Goal: Obtain resource: Obtain resource

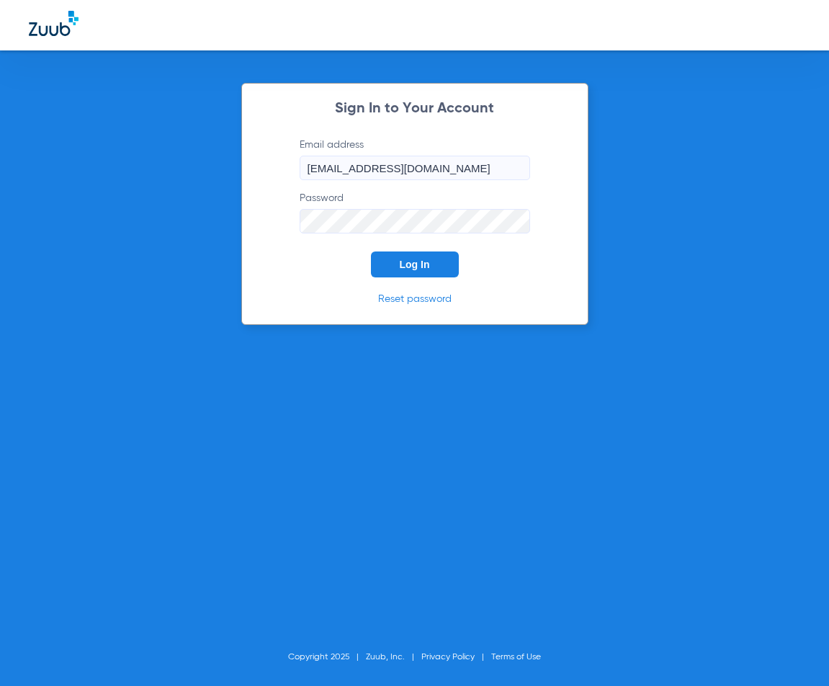
click at [419, 255] on button "Log In" at bounding box center [415, 264] width 88 height 26
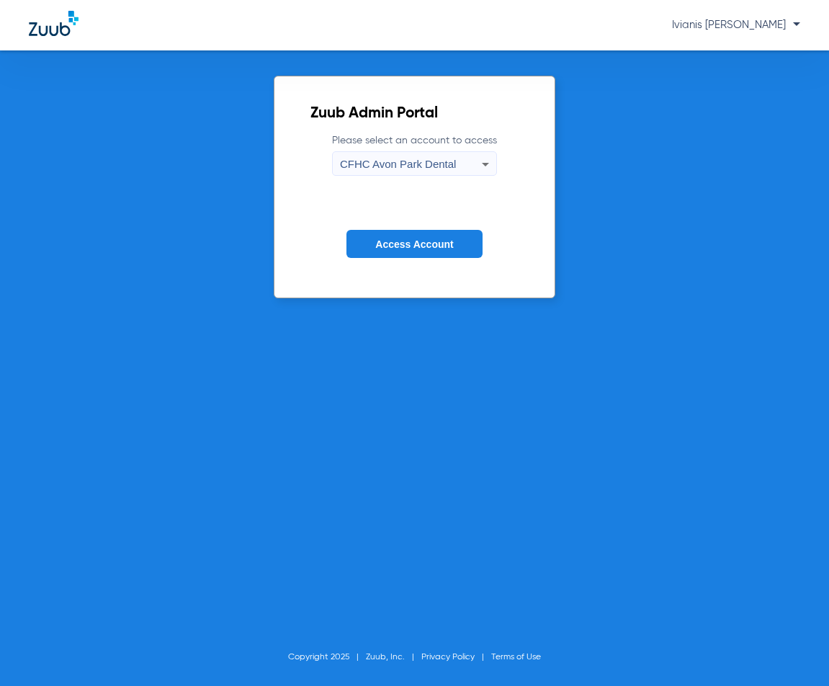
click at [414, 170] on span "CFHC Avon Park Dental" at bounding box center [398, 164] width 116 height 12
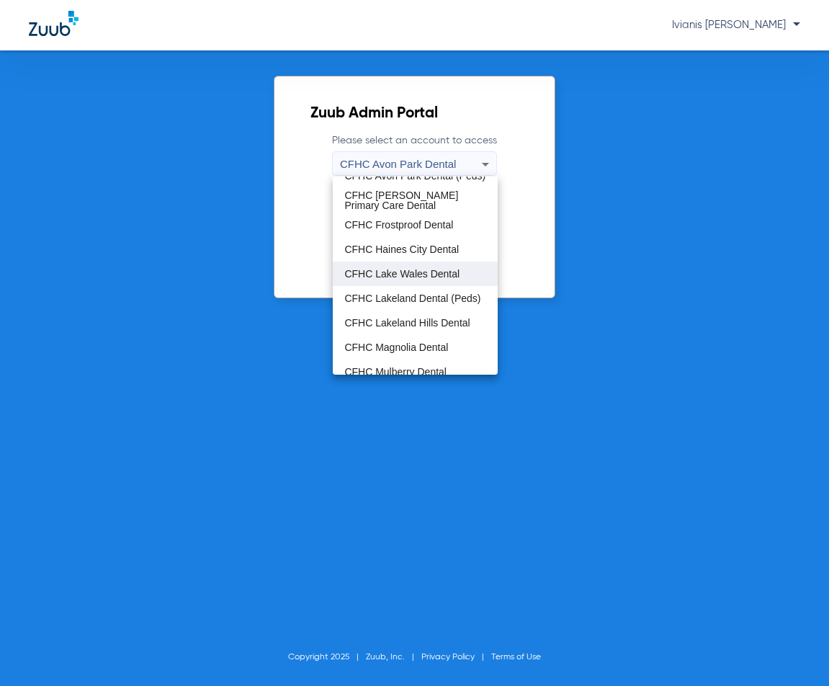
scroll to position [96, 0]
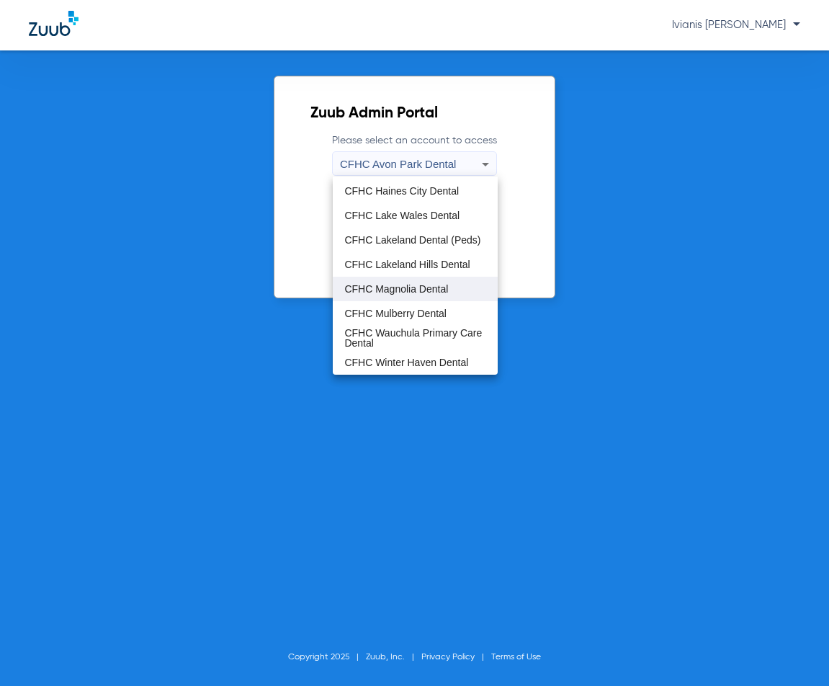
click at [395, 286] on span "CFHC Magnolia Dental" at bounding box center [396, 289] width 104 height 10
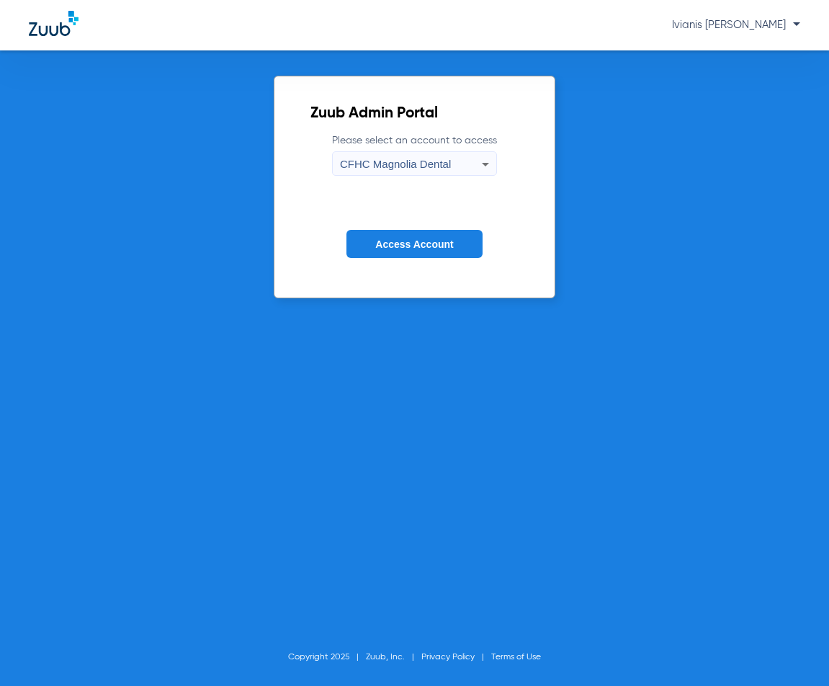
click at [404, 249] on span "Access Account" at bounding box center [414, 244] width 78 height 12
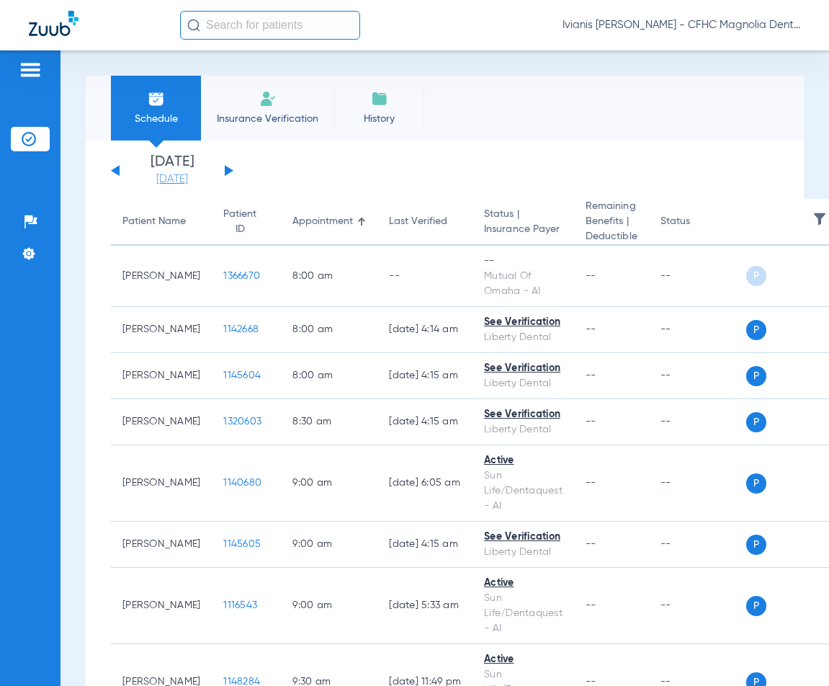
click at [191, 179] on link "[DATE]" at bounding box center [172, 179] width 86 height 14
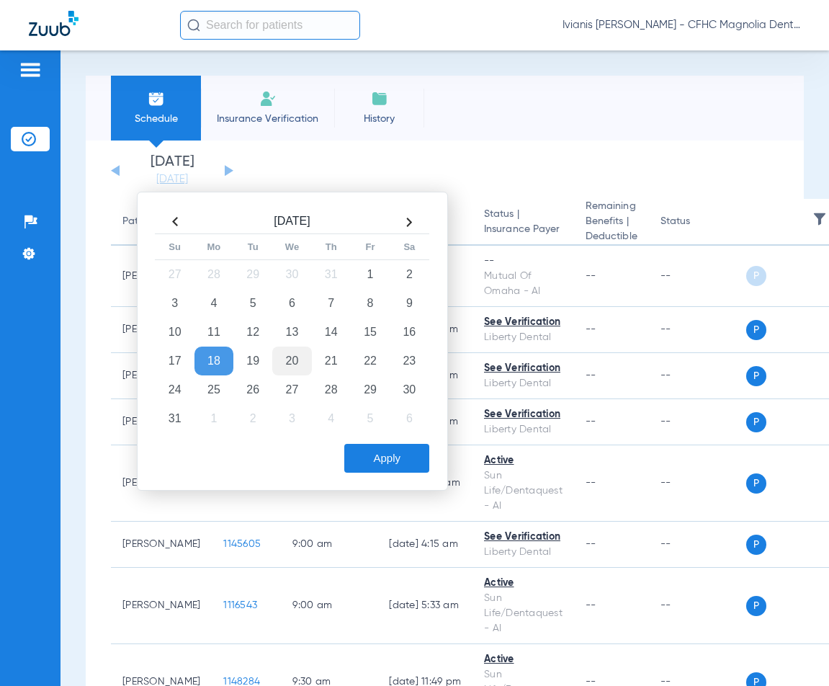
click at [291, 359] on td "20" at bounding box center [291, 361] width 39 height 29
click at [403, 465] on button "Apply" at bounding box center [386, 458] width 85 height 29
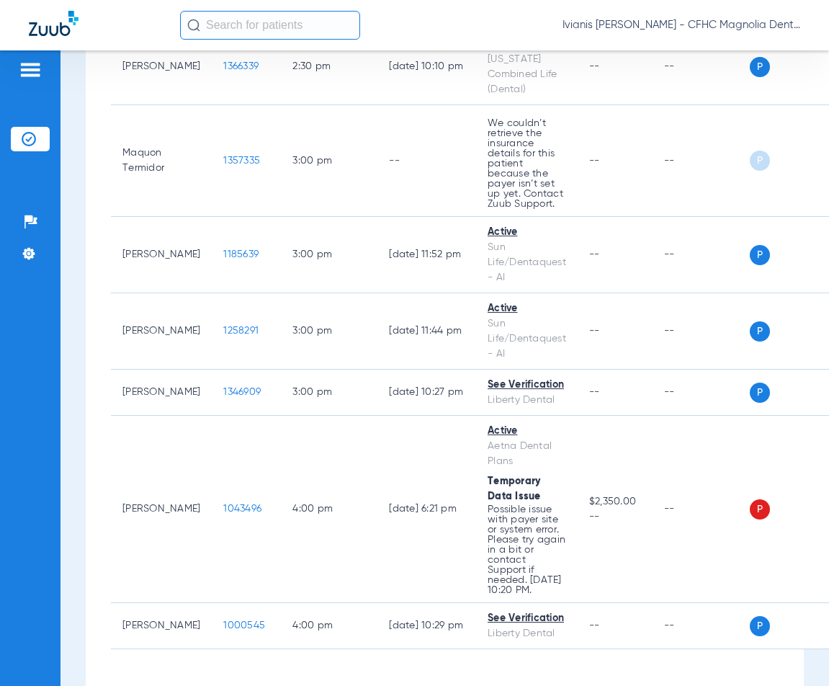
scroll to position [2205, 0]
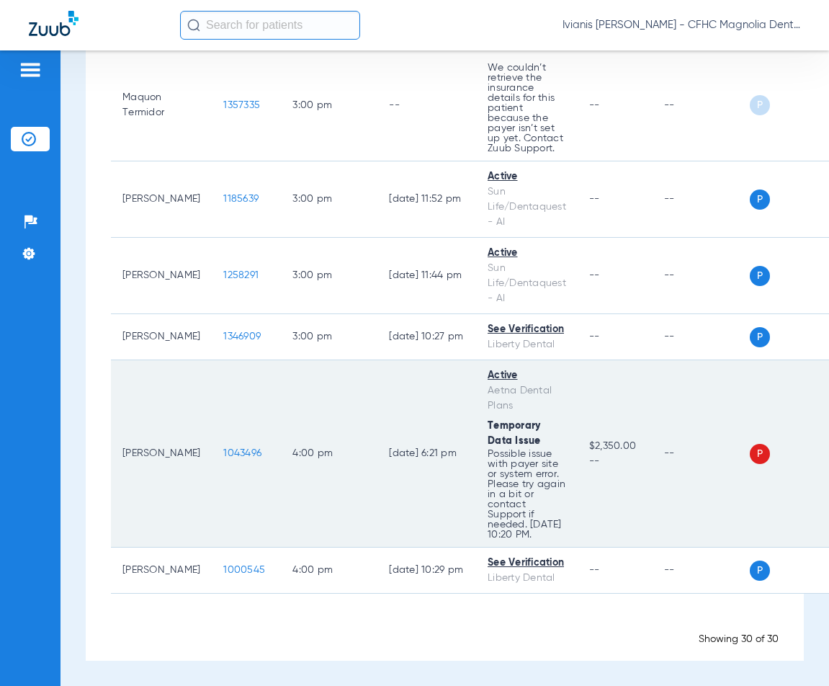
click at [223, 448] on span "1043496" at bounding box center [242, 453] width 38 height 10
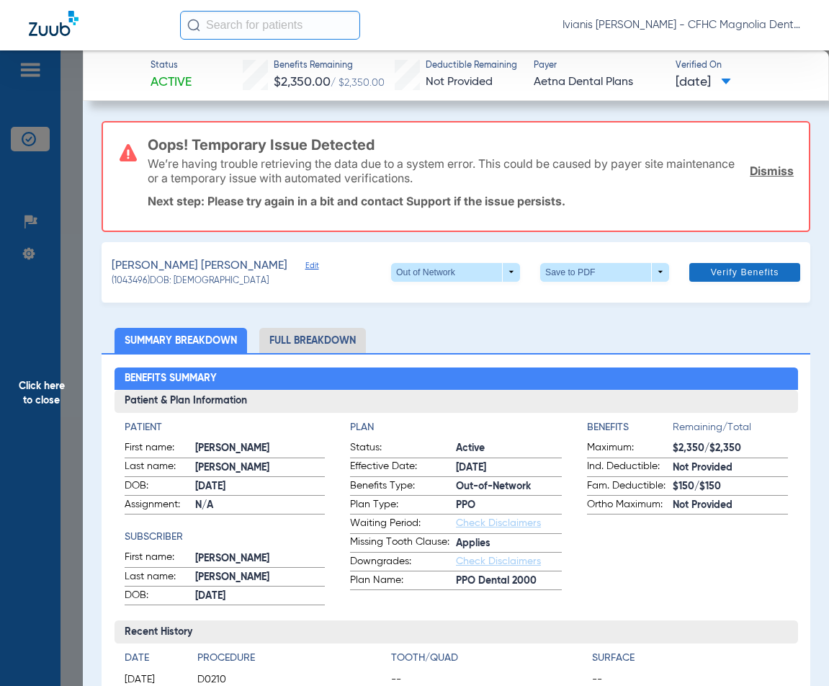
click at [728, 271] on span "Verify Benefits" at bounding box center [745, 273] width 68 height 12
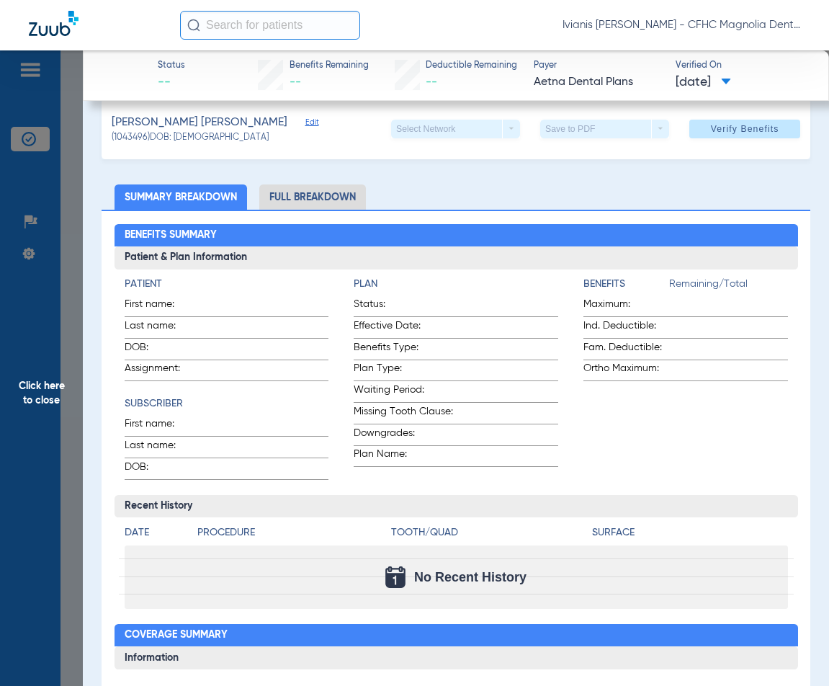
scroll to position [0, 0]
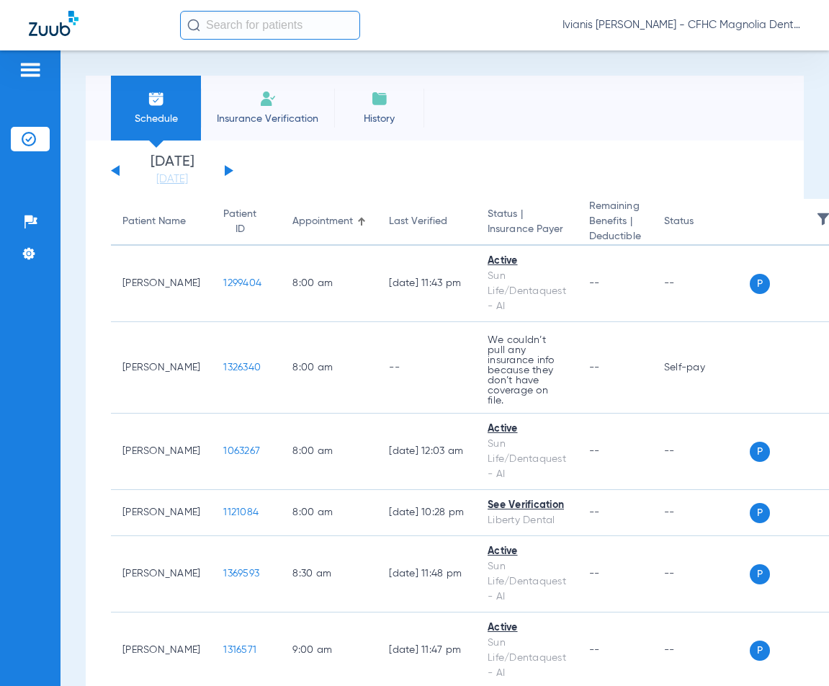
click at [73, 517] on div "Schedule Insurance Verification History Last Appt. Sync Time: [DATE] - 11:52 AM…" at bounding box center [445, 367] width 769 height 635
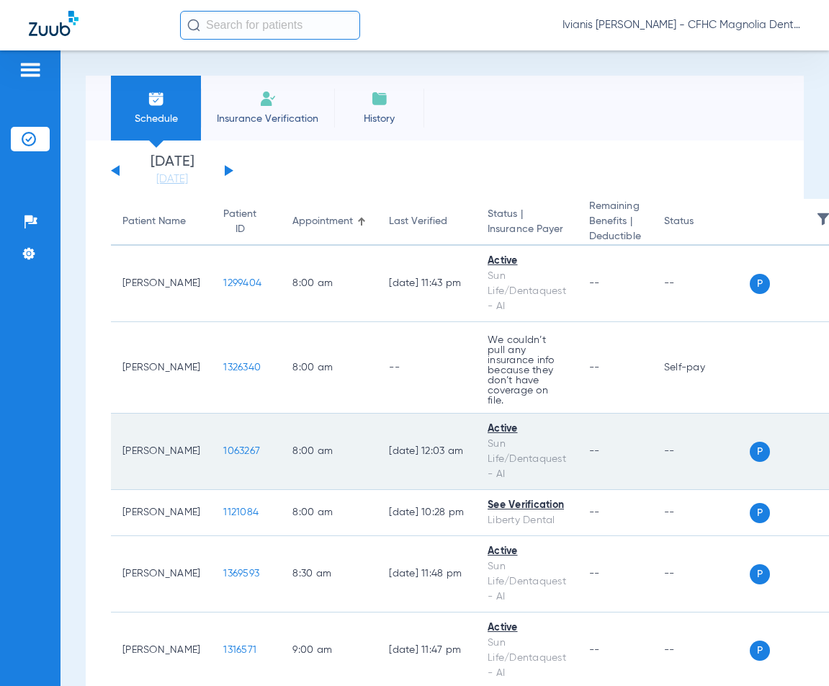
click at [223, 446] on span "1063267" at bounding box center [241, 451] width 37 height 10
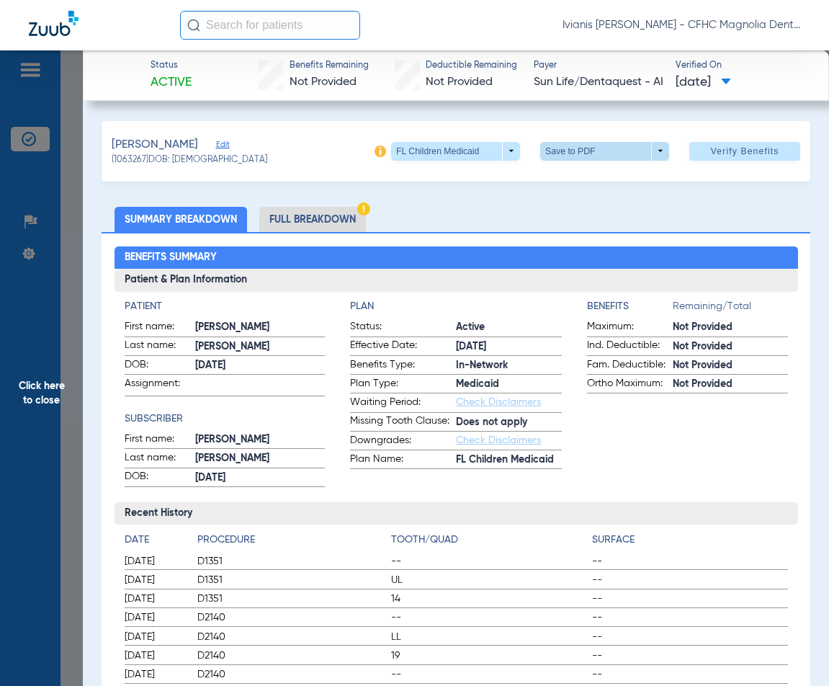
click at [611, 151] on span at bounding box center [605, 151] width 35 height 35
click at [603, 187] on button "insert_drive_file Save to PDF" at bounding box center [584, 179] width 109 height 29
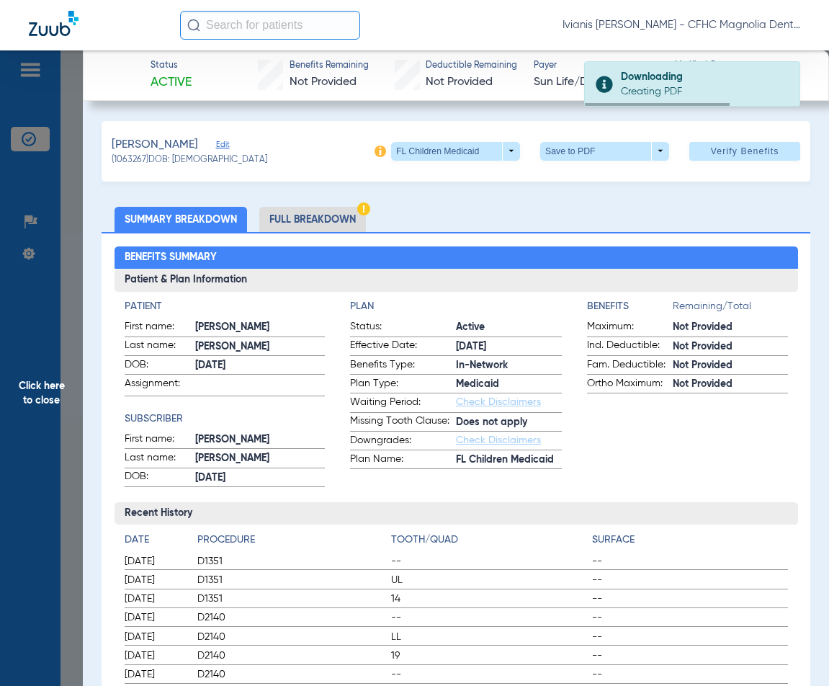
drag, startPoint x: 217, startPoint y: 162, endPoint x: 175, endPoint y: 164, distance: 41.8
click at [175, 164] on span "(1063267) DOB: [DEMOGRAPHIC_DATA]" at bounding box center [190, 160] width 156 height 13
copy span "[DATE]"
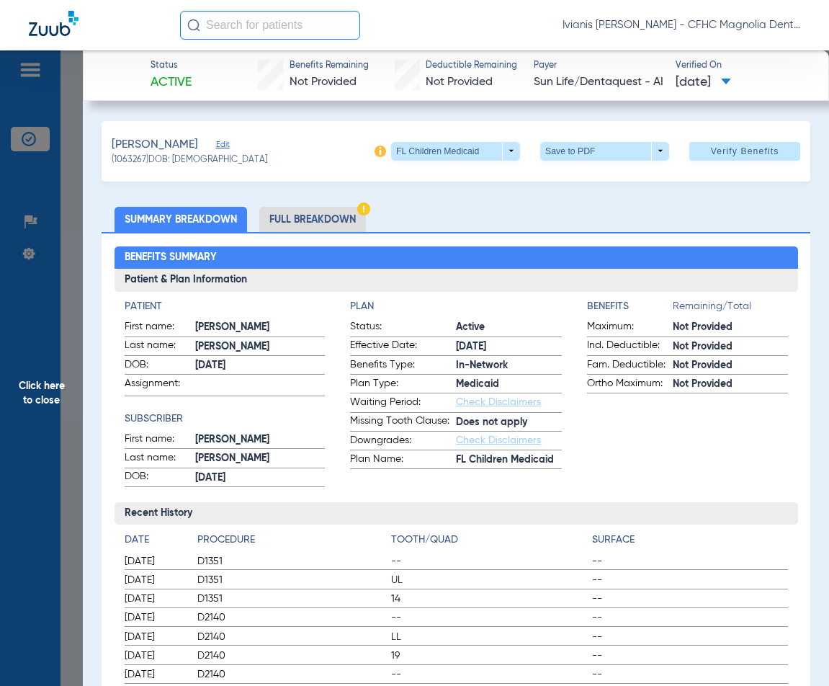
copy span "[DATE]"
click at [104, 491] on div "Benefits Summary Patient & Plan Information Patient First name: [PERSON_NAME] n…" at bounding box center [456, 640] width 709 height 816
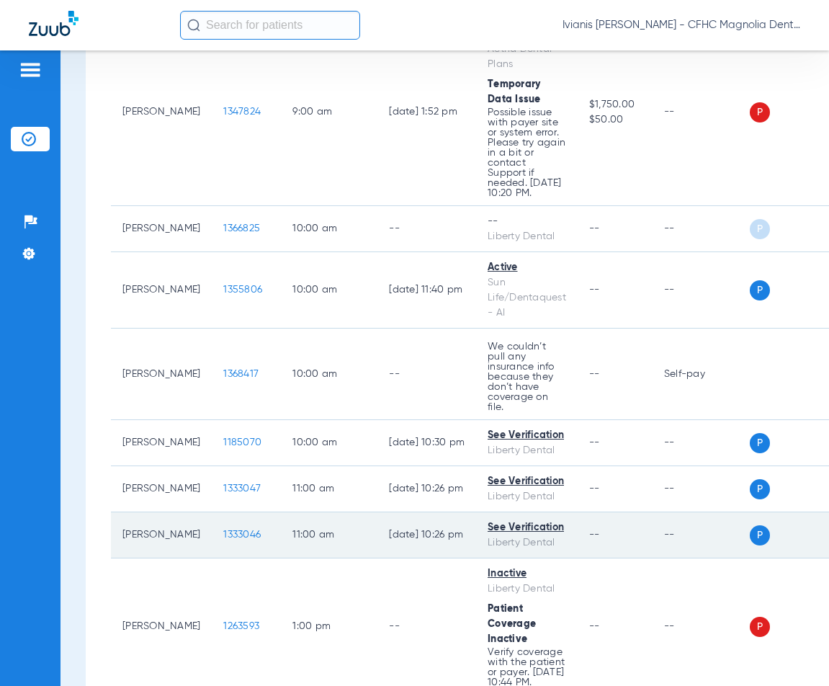
scroll to position [1153, 0]
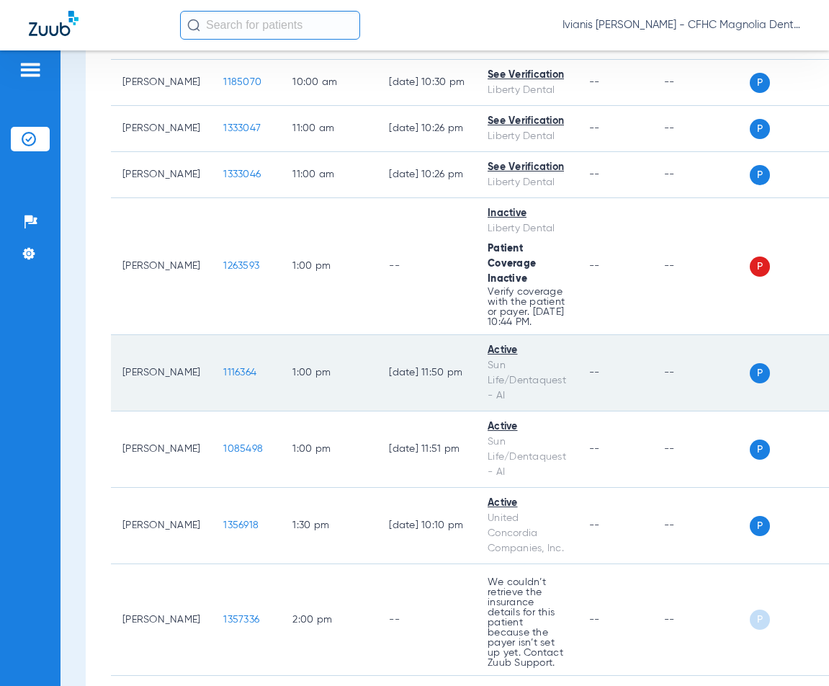
click at [223, 378] on span "1116364" at bounding box center [239, 372] width 33 height 10
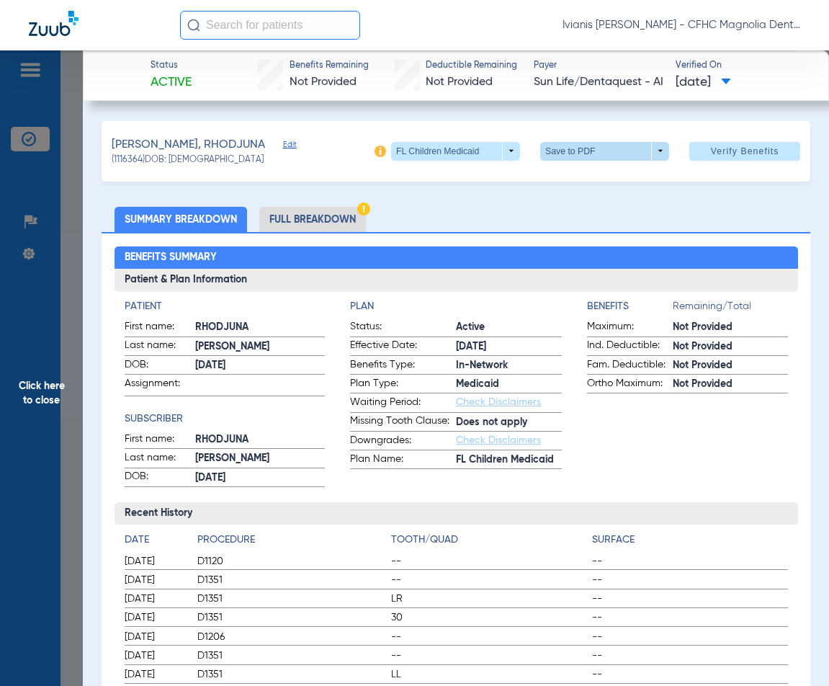
click at [591, 148] on span at bounding box center [605, 151] width 35 height 35
click at [588, 179] on span "Save to PDF" at bounding box center [599, 179] width 57 height 10
drag, startPoint x: 220, startPoint y: 164, endPoint x: 171, endPoint y: 162, distance: 48.3
click at [171, 162] on div "(1116364) DOB: 01/28/2019" at bounding box center [204, 160] width 184 height 13
copy span "01/28/2019"
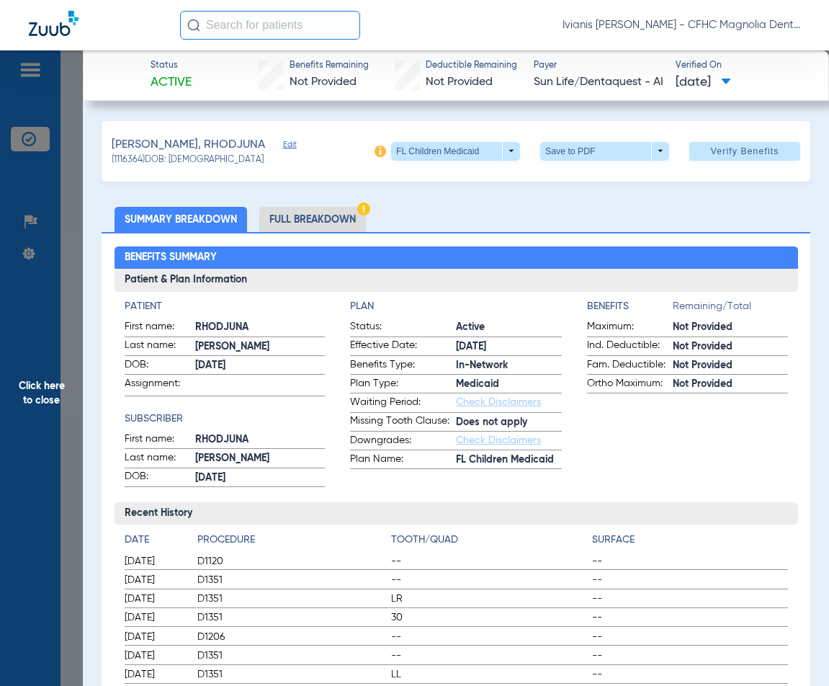
click at [73, 516] on span "Click here to close" at bounding box center [41, 393] width 83 height 686
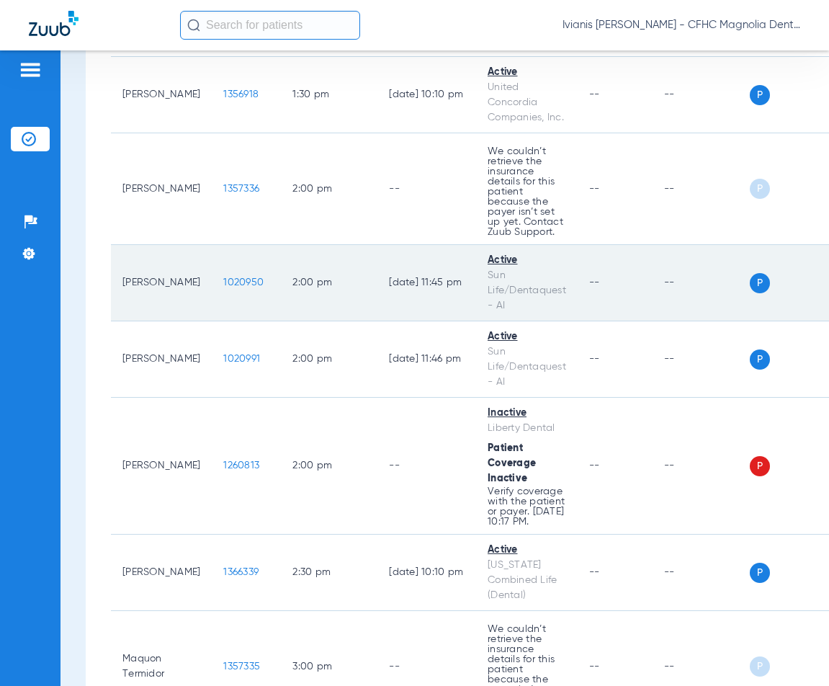
scroll to position [1585, 0]
click at [223, 286] on span "1020950" at bounding box center [243, 281] width 40 height 10
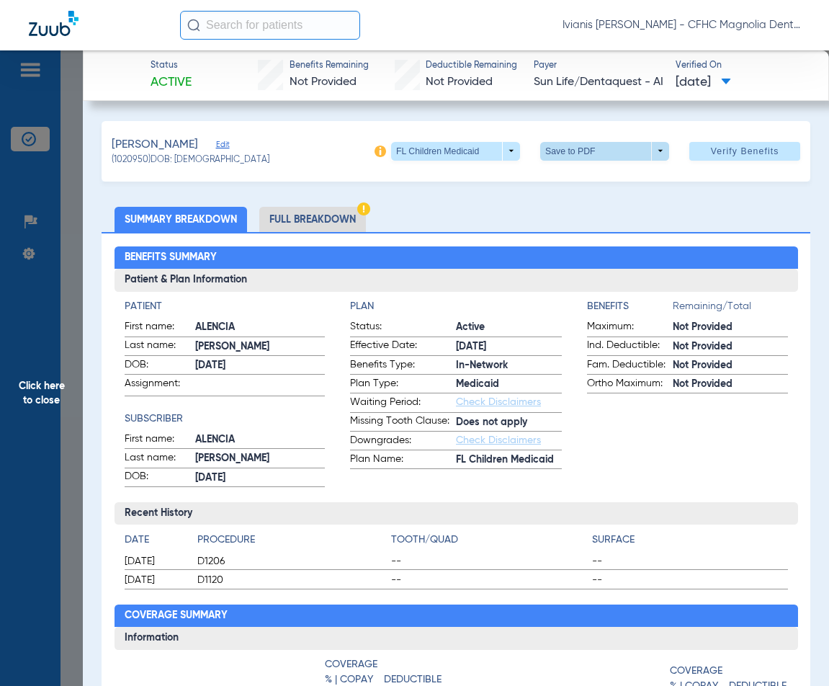
click at [589, 153] on span at bounding box center [605, 151] width 35 height 35
click at [580, 189] on button "insert_drive_file Save to PDF" at bounding box center [584, 179] width 109 height 29
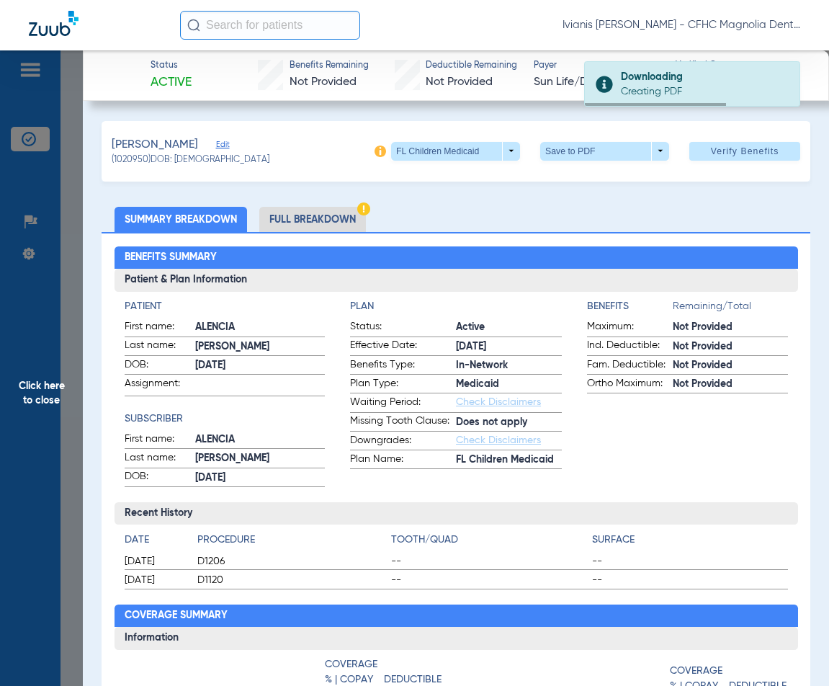
drag, startPoint x: 226, startPoint y: 161, endPoint x: 174, endPoint y: 161, distance: 51.9
click at [174, 161] on div "(1020950) DOB: 01/26/2015" at bounding box center [191, 160] width 158 height 13
click at [175, 161] on span "(1020950) DOB: 01/26/2015" at bounding box center [191, 160] width 158 height 13
click at [220, 164] on span "(1020950) DOB: 01/26/2015" at bounding box center [191, 160] width 158 height 13
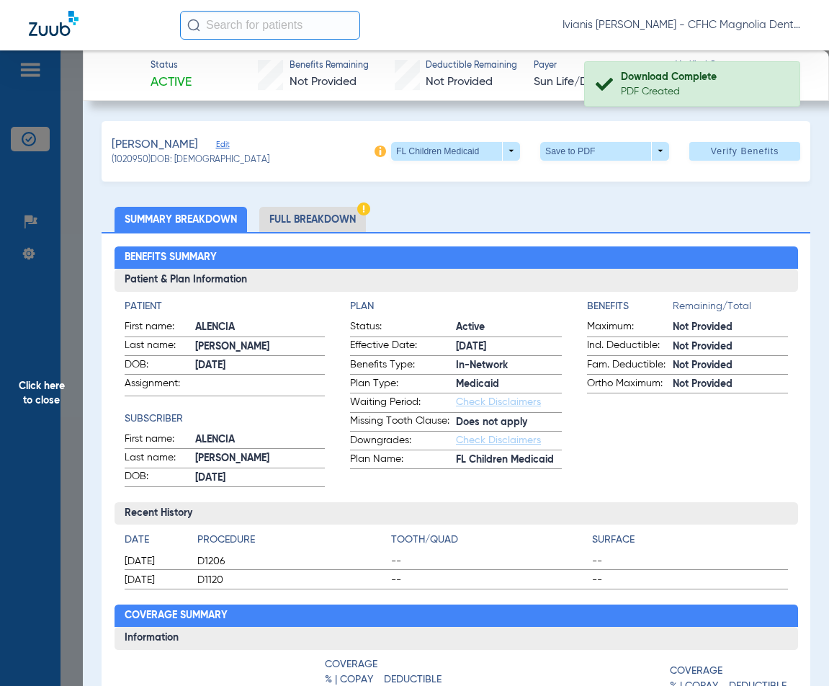
drag, startPoint x: 225, startPoint y: 162, endPoint x: 176, endPoint y: 162, distance: 49.0
click at [176, 162] on div "(1020950) DOB: 01/26/2015" at bounding box center [191, 160] width 158 height 13
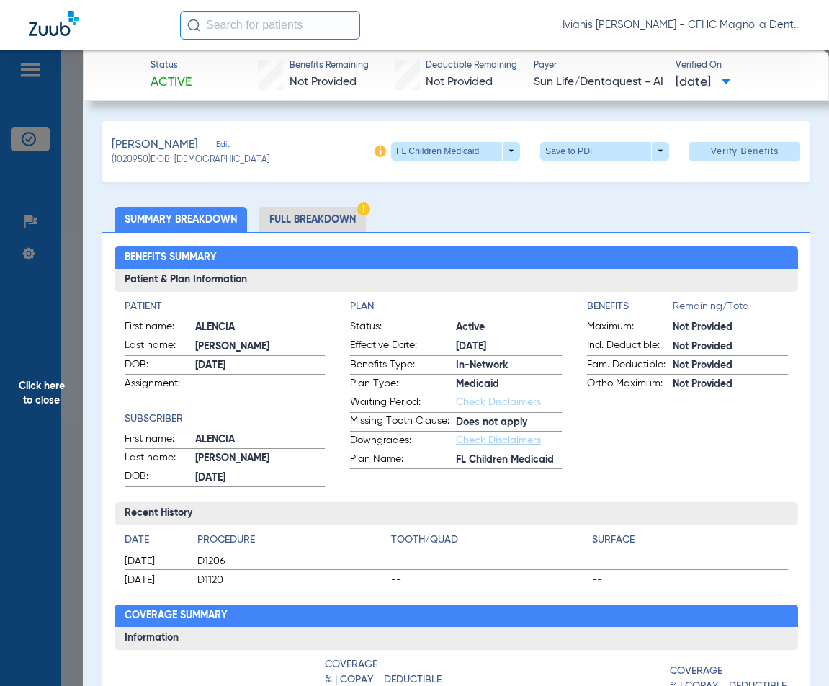
copy span "01/26/2015"
click at [63, 518] on span "Click here to close" at bounding box center [41, 393] width 83 height 686
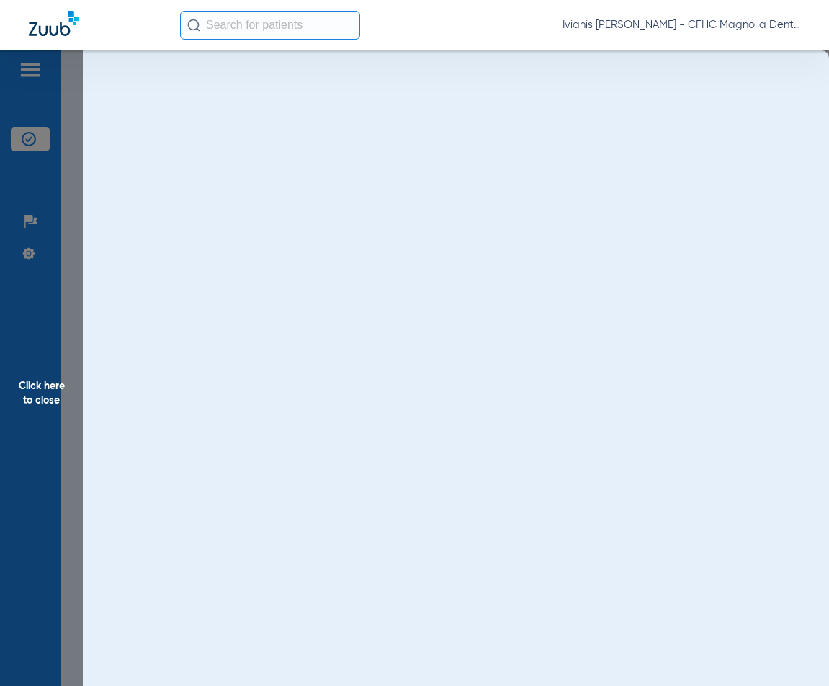
click at [66, 519] on span "Click here to close" at bounding box center [41, 393] width 83 height 686
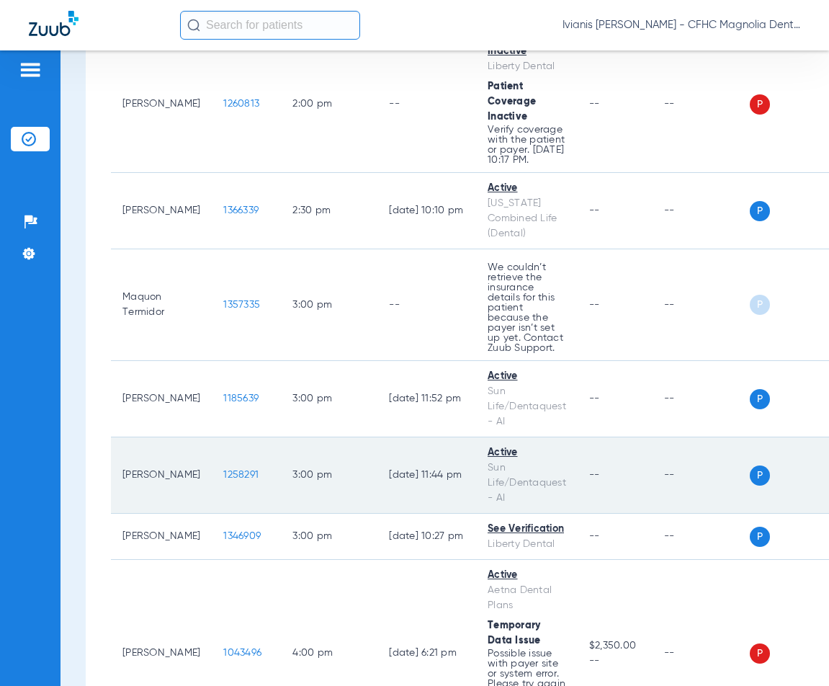
scroll to position [2161, 0]
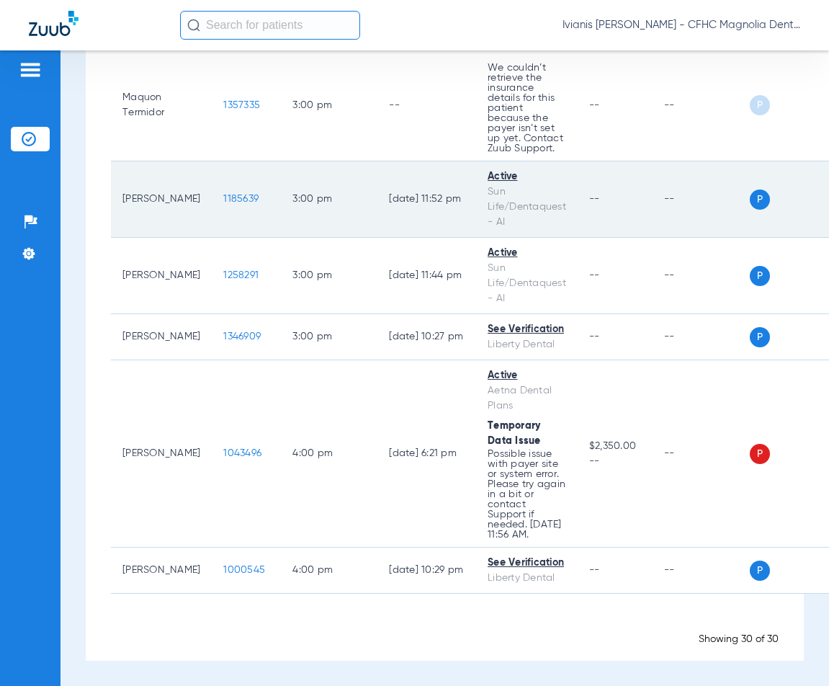
click at [223, 204] on span "1185639" at bounding box center [240, 199] width 35 height 10
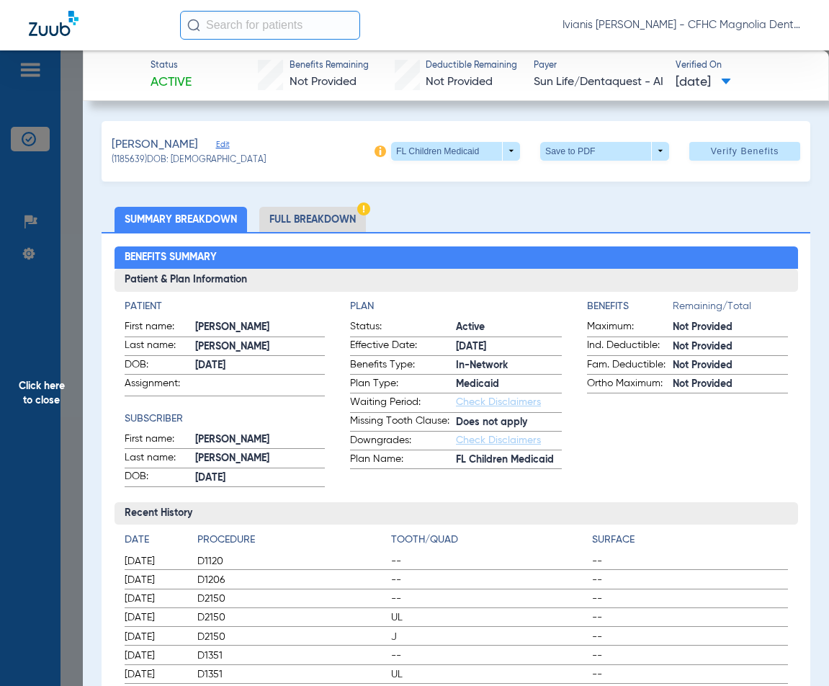
click at [588, 153] on span at bounding box center [605, 151] width 35 height 35
click at [585, 177] on span "Save to PDF" at bounding box center [599, 179] width 57 height 10
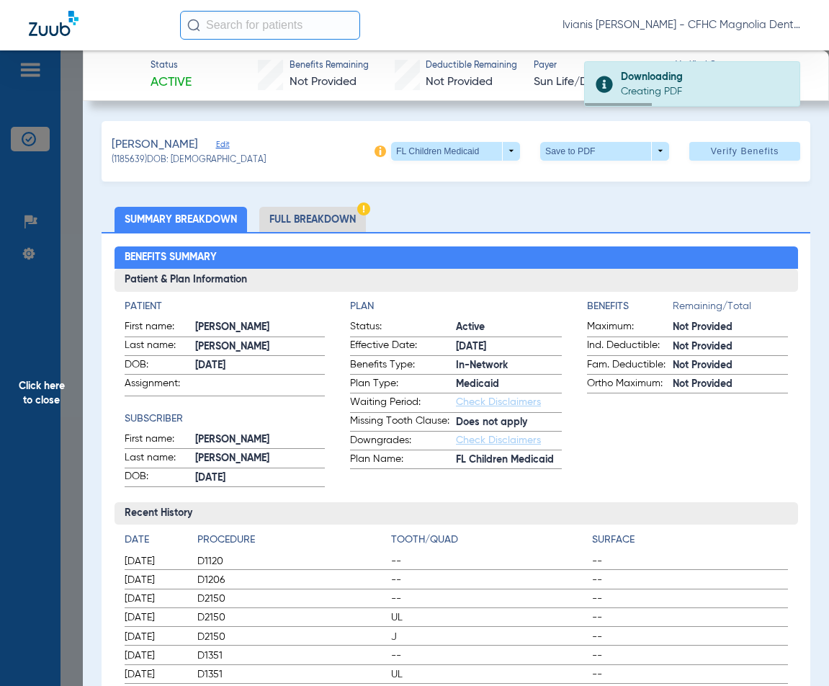
drag, startPoint x: 219, startPoint y: 161, endPoint x: 171, endPoint y: 159, distance: 47.6
click at [171, 159] on div "(1185639) DOB: 07/26/2018" at bounding box center [189, 160] width 154 height 13
copy span "07/26/2018"
